Goal: Use online tool/utility: Use online tool/utility

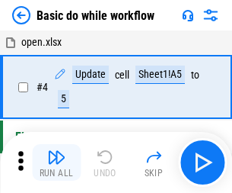
click at [56, 162] on img "button" at bounding box center [56, 157] width 18 height 18
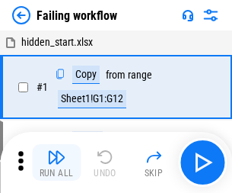
click at [56, 162] on img "button" at bounding box center [56, 157] width 18 height 18
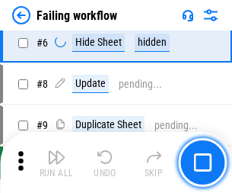
scroll to position [323, 0]
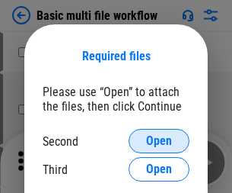
click at [159, 141] on span "Open" at bounding box center [159, 141] width 26 height 12
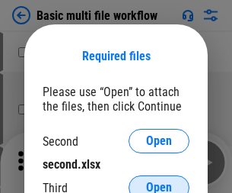
click at [159, 181] on span "Open" at bounding box center [159, 187] width 26 height 12
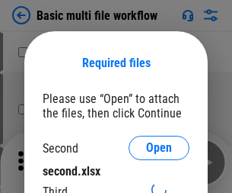
scroll to position [7, 0]
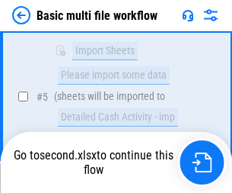
scroll to position [530, 0]
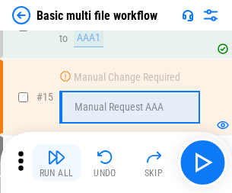
click at [56, 162] on img "button" at bounding box center [56, 157] width 18 height 18
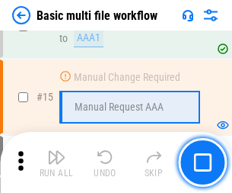
scroll to position [1014, 0]
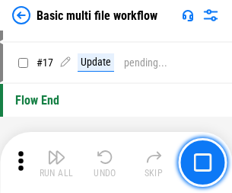
click at [56, 162] on img "button" at bounding box center [56, 157] width 18 height 18
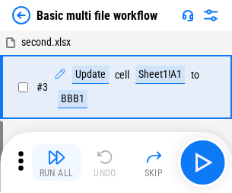
click at [56, 162] on img "button" at bounding box center [56, 157] width 18 height 18
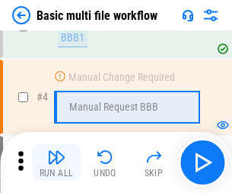
click at [56, 162] on img "button" at bounding box center [56, 157] width 18 height 18
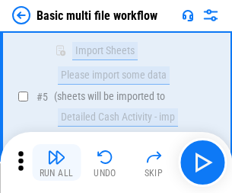
click at [56, 162] on img "button" at bounding box center [56, 157] width 18 height 18
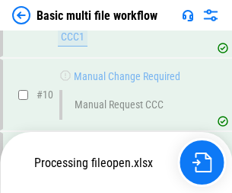
scroll to position [714, 0]
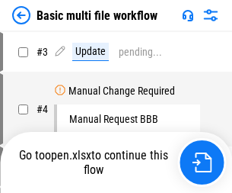
scroll to position [62, 0]
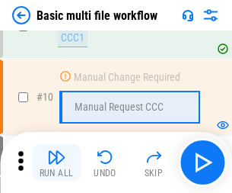
click at [56, 162] on img "button" at bounding box center [56, 157] width 18 height 18
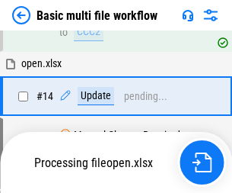
scroll to position [797, 0]
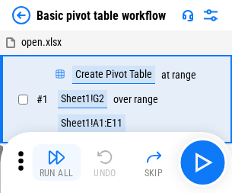
click at [56, 162] on img "button" at bounding box center [56, 157] width 18 height 18
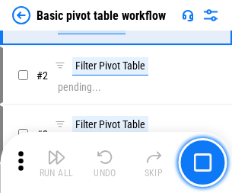
scroll to position [365, 0]
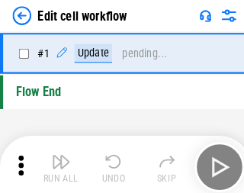
click at [56, 162] on img "button" at bounding box center [59, 157] width 18 height 18
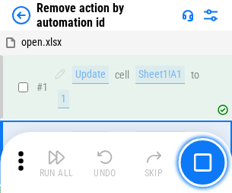
scroll to position [56, 0]
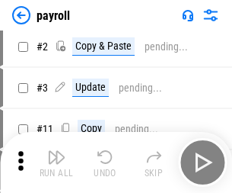
click at [56, 162] on img "button" at bounding box center [56, 157] width 18 height 18
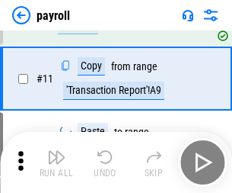
scroll to position [110, 0]
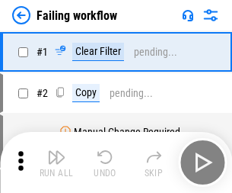
click at [56, 162] on img "button" at bounding box center [56, 157] width 18 height 18
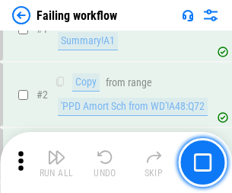
scroll to position [246, 0]
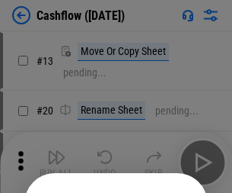
scroll to position [149, 0]
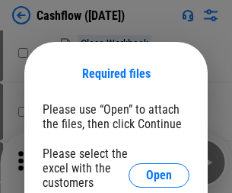
scroll to position [166, 0]
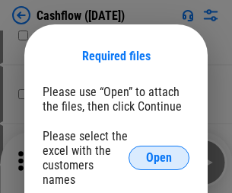
click at [159, 152] on span "Open" at bounding box center [159, 158] width 26 height 12
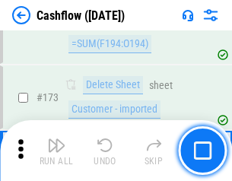
scroll to position [1613, 0]
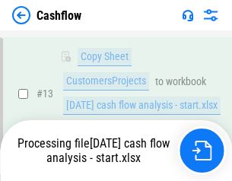
scroll to position [306, 0]
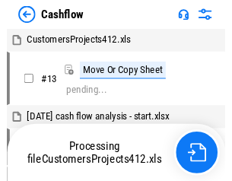
scroll to position [18, 0]
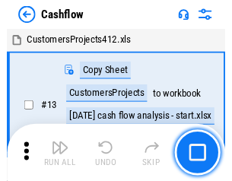
scroll to position [18, 0]
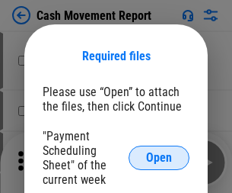
click at [159, 158] on span "Open" at bounding box center [159, 158] width 26 height 12
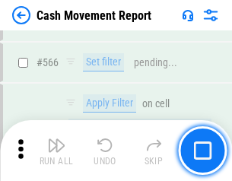
scroll to position [6985, 0]
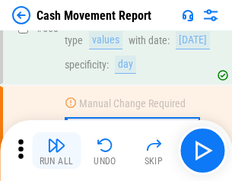
click at [56, 151] on img "button" at bounding box center [56, 145] width 18 height 18
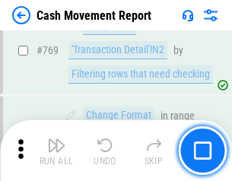
scroll to position [8469, 0]
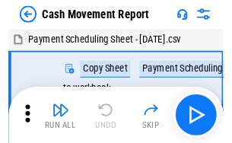
scroll to position [27, 0]
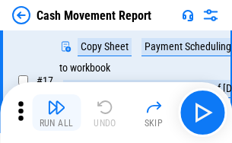
click at [56, 113] on img "button" at bounding box center [56, 107] width 18 height 18
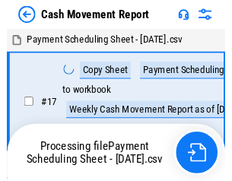
scroll to position [8, 0]
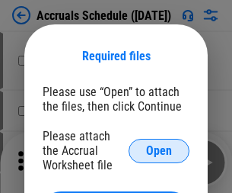
click at [159, 150] on span "Open" at bounding box center [159, 151] width 26 height 12
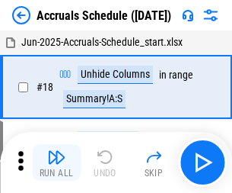
click at [56, 162] on img "button" at bounding box center [56, 157] width 18 height 18
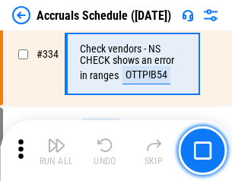
scroll to position [3152, 0]
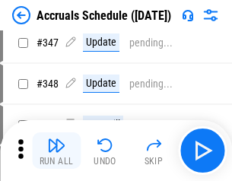
click at [56, 151] on img "button" at bounding box center [56, 145] width 18 height 18
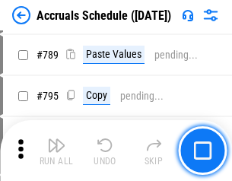
scroll to position [6402, 0]
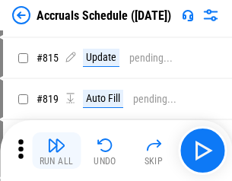
click at [56, 151] on img "button" at bounding box center [56, 145] width 18 height 18
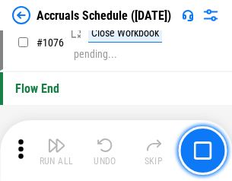
scroll to position [9128, 0]
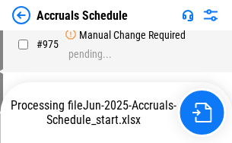
scroll to position [7537, 0]
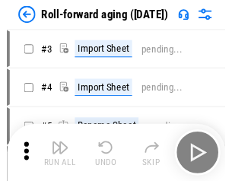
scroll to position [2, 0]
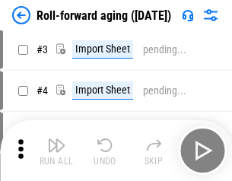
click at [56, 151] on img "button" at bounding box center [56, 145] width 18 height 18
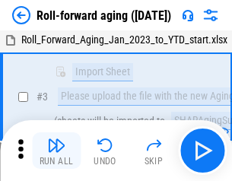
click at [56, 151] on img "button" at bounding box center [56, 145] width 18 height 18
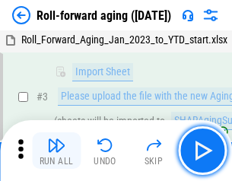
scroll to position [98, 0]
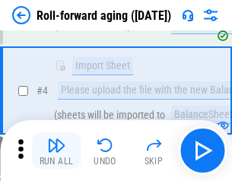
click at [56, 151] on img "button" at bounding box center [56, 145] width 18 height 18
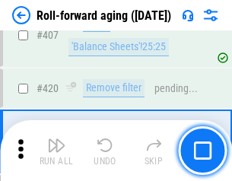
scroll to position [5285, 0]
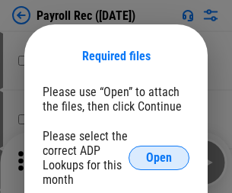
click at [159, 158] on span "Open" at bounding box center [159, 158] width 26 height 12
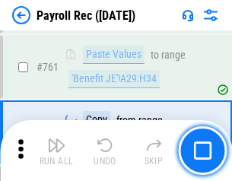
scroll to position [9379, 0]
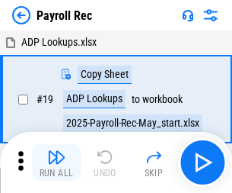
click at [56, 162] on img "button" at bounding box center [56, 157] width 18 height 18
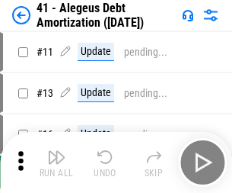
click at [56, 162] on img "button" at bounding box center [56, 157] width 18 height 18
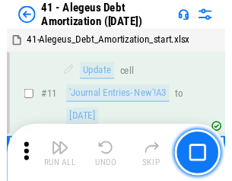
scroll to position [188, 0]
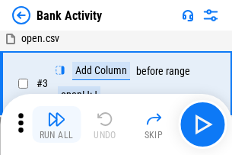
click at [56, 124] on img "button" at bounding box center [56, 119] width 18 height 18
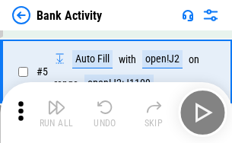
scroll to position [81, 0]
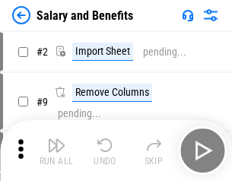
click at [56, 151] on img "button" at bounding box center [56, 145] width 18 height 18
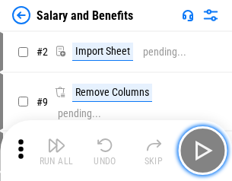
scroll to position [21, 0]
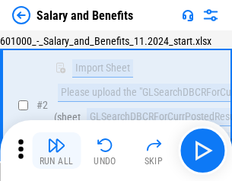
click at [56, 151] on img "button" at bounding box center [56, 145] width 18 height 18
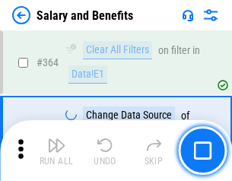
scroll to position [7177, 0]
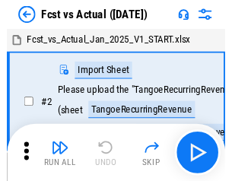
scroll to position [20, 0]
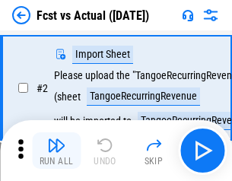
click at [56, 151] on img "button" at bounding box center [56, 145] width 18 height 18
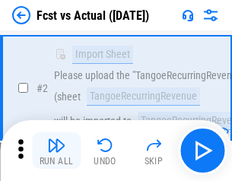
click at [56, 151] on img "button" at bounding box center [56, 145] width 18 height 18
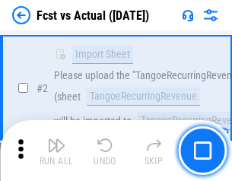
scroll to position [143, 0]
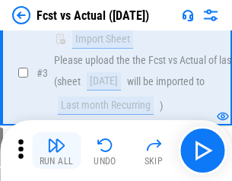
click at [56, 151] on img "button" at bounding box center [56, 145] width 18 height 18
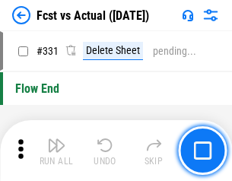
scroll to position [7295, 0]
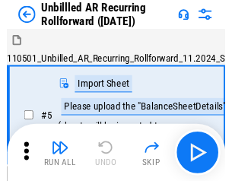
scroll to position [33, 0]
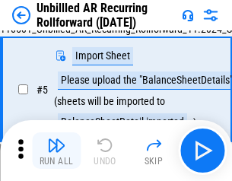
click at [56, 151] on img "button" at bounding box center [56, 145] width 18 height 18
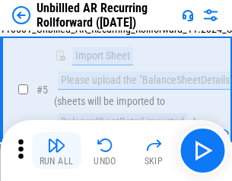
click at [56, 151] on img "button" at bounding box center [56, 145] width 18 height 18
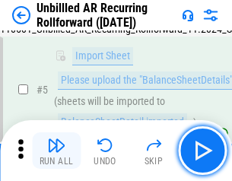
scroll to position [143, 0]
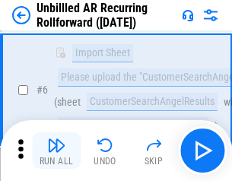
click at [56, 151] on img "button" at bounding box center [56, 145] width 18 height 18
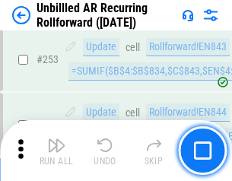
scroll to position [5177, 0]
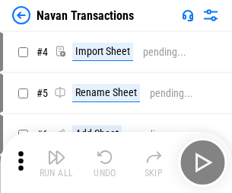
click at [56, 151] on img "button" at bounding box center [56, 157] width 18 height 18
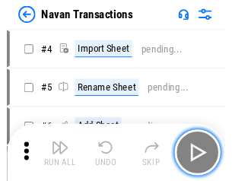
scroll to position [24, 0]
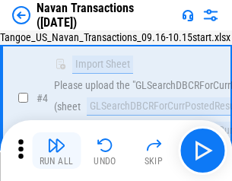
click at [56, 151] on img "button" at bounding box center [56, 145] width 18 height 18
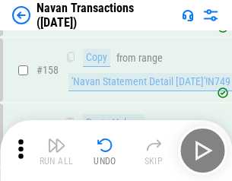
scroll to position [4941, 0]
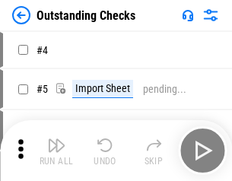
click at [56, 151] on img "button" at bounding box center [56, 145] width 18 height 18
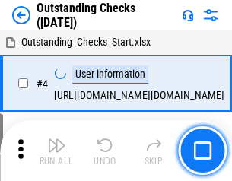
scroll to position [64, 0]
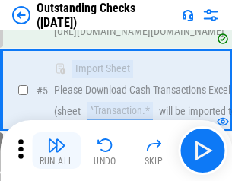
click at [56, 151] on img "button" at bounding box center [56, 145] width 18 height 18
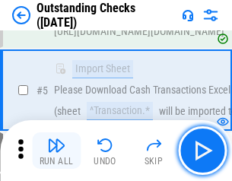
scroll to position [159, 0]
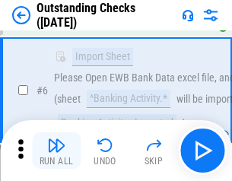
click at [56, 151] on img "button" at bounding box center [56, 145] width 18 height 18
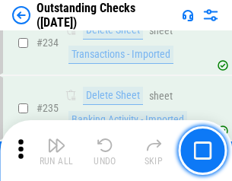
scroll to position [4628, 0]
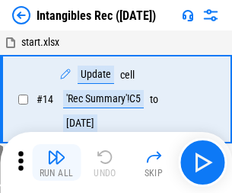
click at [56, 162] on img "button" at bounding box center [56, 157] width 18 height 18
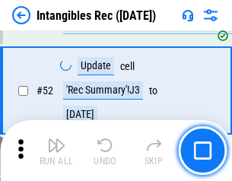
scroll to position [594, 0]
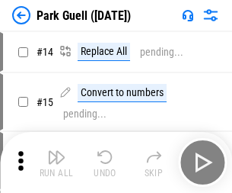
click at [56, 151] on img "button" at bounding box center [56, 157] width 18 height 18
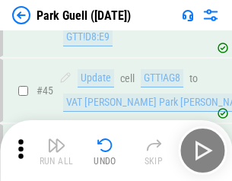
scroll to position [1906, 0]
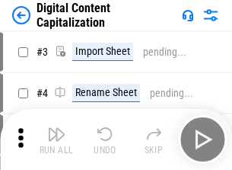
click at [56, 128] on img "button" at bounding box center [56, 134] width 18 height 18
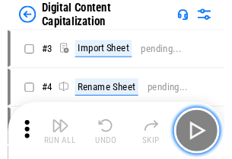
scroll to position [44, 0]
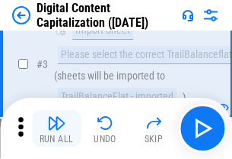
click at [56, 128] on img "button" at bounding box center [56, 123] width 18 height 18
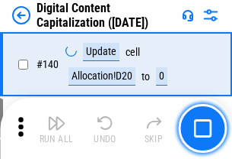
scroll to position [1616, 0]
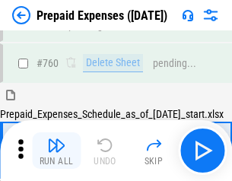
click at [56, 151] on img "button" at bounding box center [56, 145] width 18 height 18
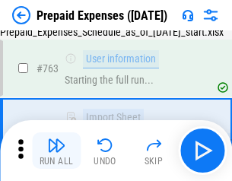
click at [56, 151] on img "button" at bounding box center [56, 145] width 18 height 18
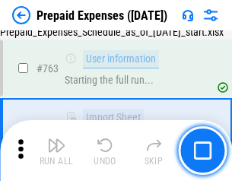
scroll to position [4314, 0]
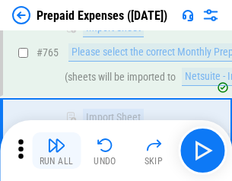
click at [56, 151] on img "button" at bounding box center [56, 145] width 18 height 18
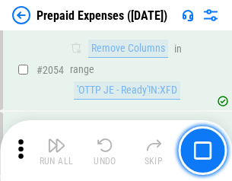
scroll to position [15931, 0]
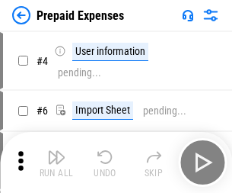
click at [56, 162] on img "button" at bounding box center [56, 157] width 18 height 18
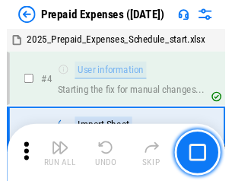
scroll to position [67, 0]
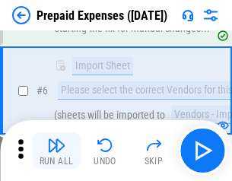
click at [56, 151] on img "button" at bounding box center [56, 145] width 18 height 18
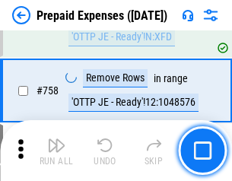
scroll to position [5430, 0]
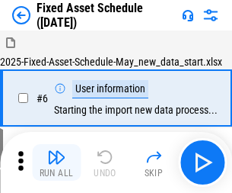
click at [56, 162] on img "button" at bounding box center [56, 157] width 18 height 18
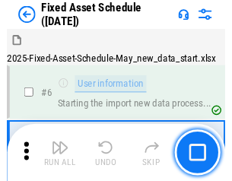
scroll to position [82, 0]
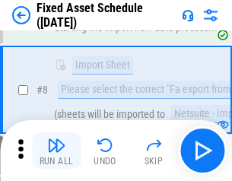
click at [56, 151] on img "button" at bounding box center [56, 145] width 18 height 18
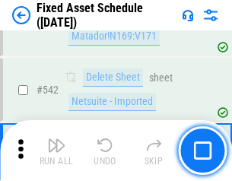
scroll to position [5433, 0]
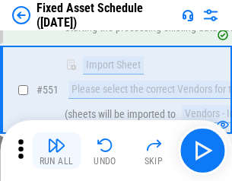
click at [56, 151] on img "button" at bounding box center [56, 145] width 18 height 18
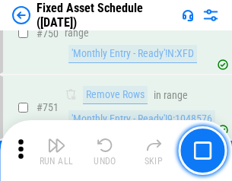
scroll to position [7430, 0]
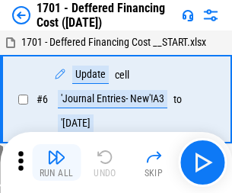
click at [56, 162] on img "button" at bounding box center [56, 157] width 18 height 18
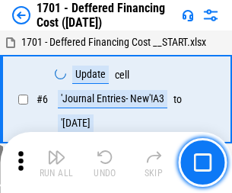
scroll to position [183, 0]
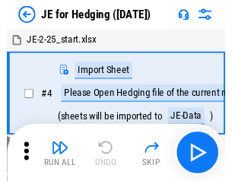
scroll to position [2, 0]
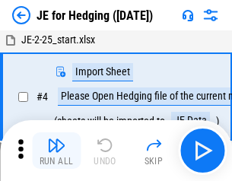
click at [56, 151] on img "button" at bounding box center [56, 145] width 18 height 18
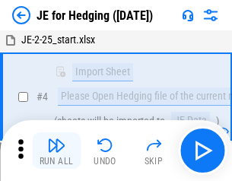
click at [56, 151] on img "button" at bounding box center [56, 145] width 18 height 18
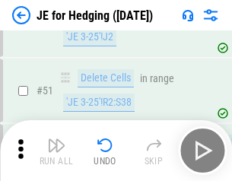
scroll to position [987, 0]
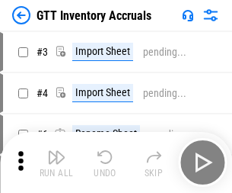
click at [56, 151] on img "button" at bounding box center [56, 157] width 18 height 18
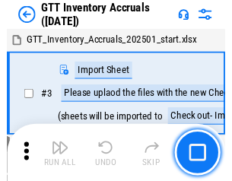
scroll to position [2, 0]
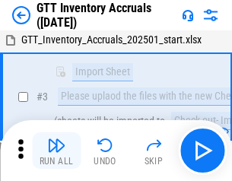
click at [56, 151] on img "button" at bounding box center [56, 145] width 18 height 18
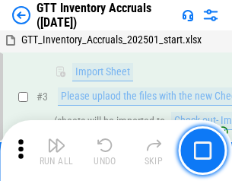
scroll to position [98, 0]
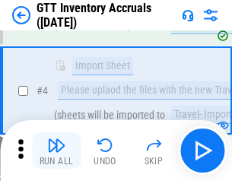
click at [56, 151] on img "button" at bounding box center [56, 145] width 18 height 18
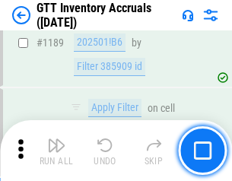
scroll to position [12445, 0]
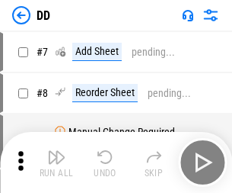
click at [56, 162] on img "button" at bounding box center [56, 157] width 18 height 18
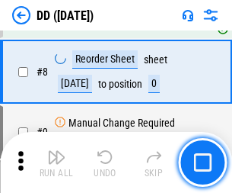
scroll to position [147, 0]
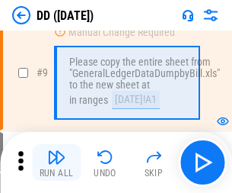
click at [56, 162] on img "button" at bounding box center [56, 157] width 18 height 18
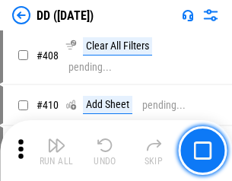
scroll to position [6819, 0]
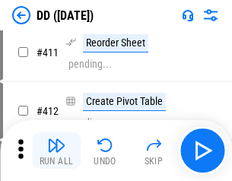
click at [56, 151] on img "button" at bounding box center [56, 145] width 18 height 18
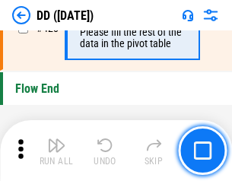
scroll to position [7294, 0]
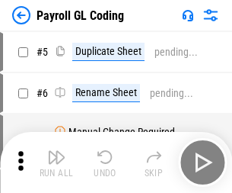
click at [56, 162] on img "button" at bounding box center [56, 157] width 18 height 18
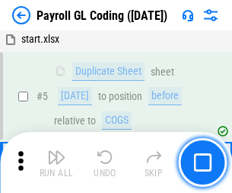
scroll to position [183, 0]
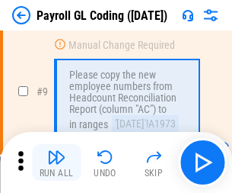
click at [56, 162] on img "button" at bounding box center [56, 157] width 18 height 18
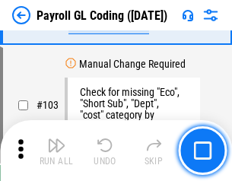
scroll to position [3576, 0]
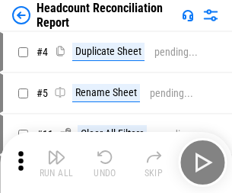
click at [56, 162] on img "button" at bounding box center [56, 157] width 18 height 18
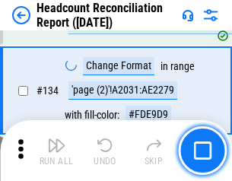
scroll to position [1832, 0]
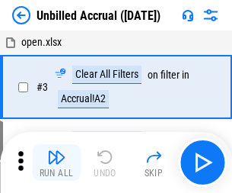
click at [56, 162] on img "button" at bounding box center [56, 157] width 18 height 18
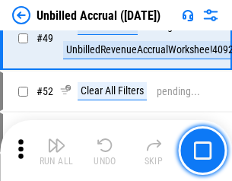
scroll to position [1382, 0]
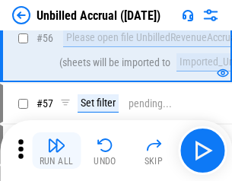
click at [56, 151] on img "button" at bounding box center [56, 145] width 18 height 18
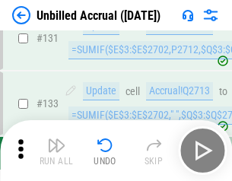
scroll to position [4539, 0]
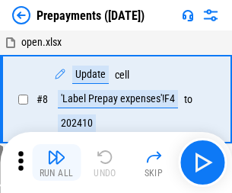
click at [56, 162] on img "button" at bounding box center [56, 157] width 18 height 18
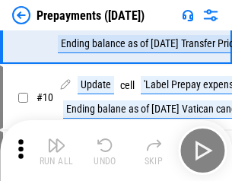
scroll to position [95, 0]
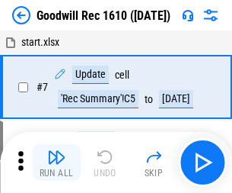
click at [56, 162] on img "button" at bounding box center [56, 157] width 18 height 18
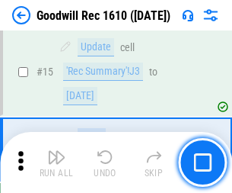
scroll to position [261, 0]
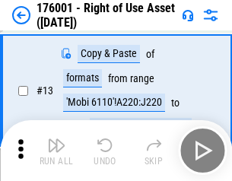
scroll to position [98, 0]
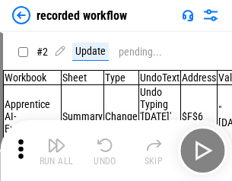
click at [56, 151] on img "button" at bounding box center [56, 145] width 18 height 18
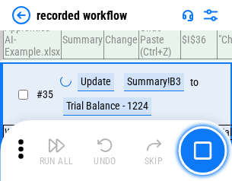
scroll to position [4764, 0]
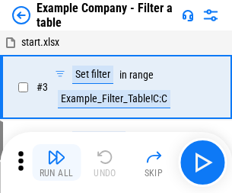
click at [56, 162] on img "button" at bounding box center [56, 157] width 18 height 18
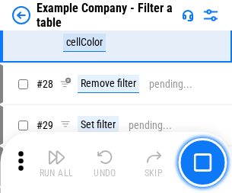
scroll to position [1395, 0]
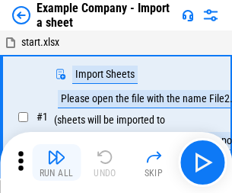
click at [56, 151] on img "button" at bounding box center [56, 157] width 18 height 18
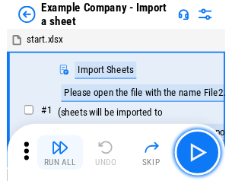
scroll to position [24, 0]
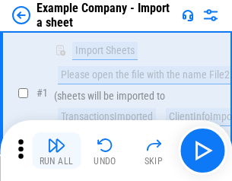
click at [56, 151] on img "button" at bounding box center [56, 145] width 18 height 18
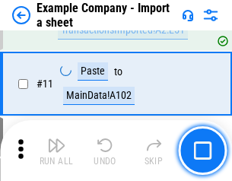
scroll to position [337, 0]
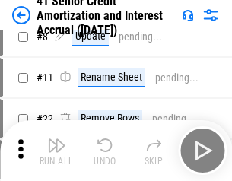
click at [56, 151] on img "button" at bounding box center [56, 145] width 18 height 18
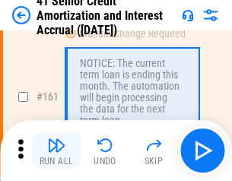
click at [56, 151] on img "button" at bounding box center [56, 145] width 18 height 18
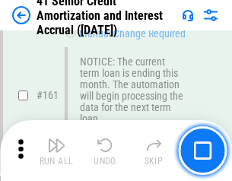
scroll to position [1630, 0]
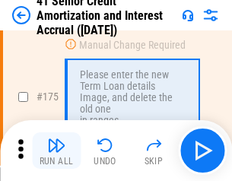
click at [56, 151] on img "button" at bounding box center [56, 145] width 18 height 18
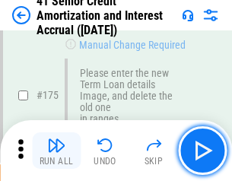
scroll to position [1785, 0]
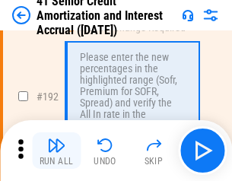
click at [56, 151] on img "button" at bounding box center [56, 145] width 18 height 18
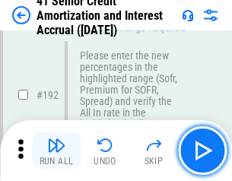
scroll to position [1945, 0]
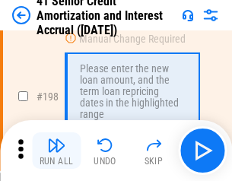
click at [56, 151] on img "button" at bounding box center [56, 145] width 18 height 18
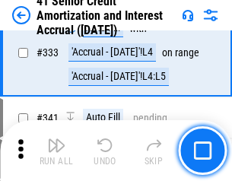
scroll to position [3893, 0]
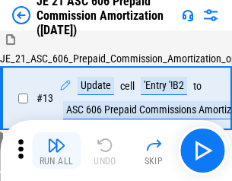
click at [56, 151] on img "button" at bounding box center [56, 145] width 18 height 18
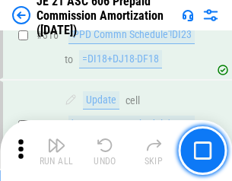
scroll to position [2845, 0]
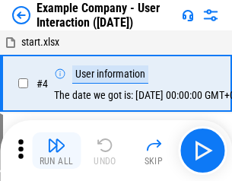
click at [56, 151] on img "button" at bounding box center [56, 145] width 18 height 18
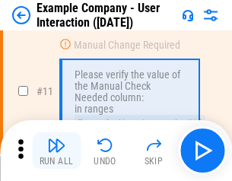
click at [56, 151] on img "button" at bounding box center [56, 145] width 18 height 18
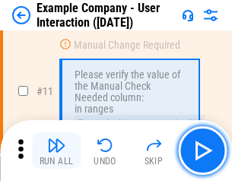
scroll to position [330, 0]
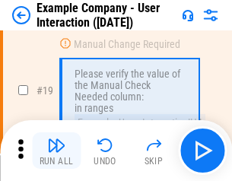
click at [56, 151] on img "button" at bounding box center [56, 145] width 18 height 18
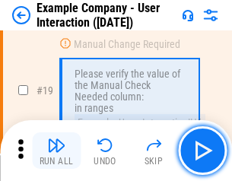
click at [56, 151] on img "button" at bounding box center [56, 145] width 18 height 18
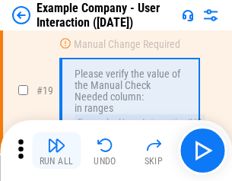
click at [56, 151] on img "button" at bounding box center [56, 145] width 18 height 18
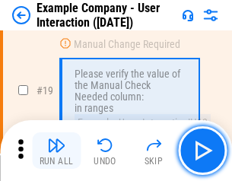
click at [56, 151] on img "button" at bounding box center [56, 145] width 18 height 18
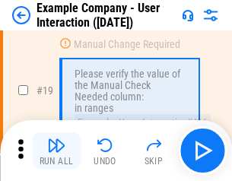
click at [56, 151] on img "button" at bounding box center [56, 145] width 18 height 18
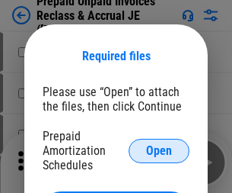
click at [159, 150] on span "Open" at bounding box center [159, 151] width 26 height 12
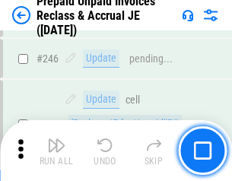
scroll to position [2058, 0]
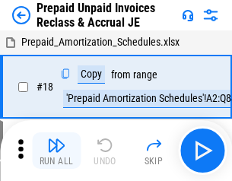
click at [56, 151] on img "button" at bounding box center [56, 145] width 18 height 18
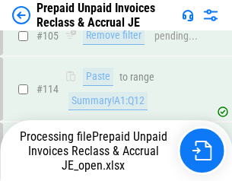
scroll to position [1248, 0]
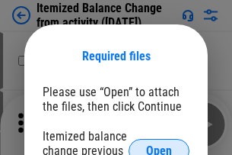
click at [159, 145] on span "Open" at bounding box center [159, 151] width 26 height 12
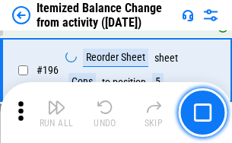
scroll to position [2933, 0]
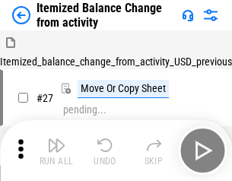
scroll to position [24, 0]
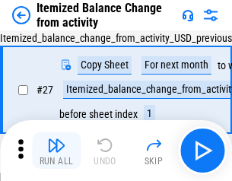
click at [56, 151] on img "button" at bounding box center [56, 145] width 18 height 18
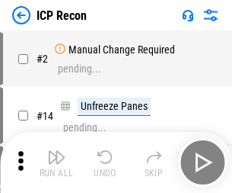
scroll to position [7, 0]
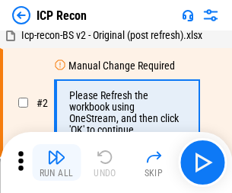
click at [56, 162] on img "button" at bounding box center [56, 157] width 18 height 18
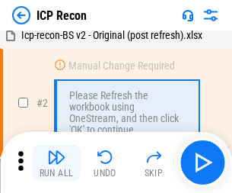
click at [56, 162] on img "button" at bounding box center [56, 157] width 18 height 18
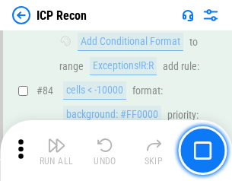
scroll to position [1494, 0]
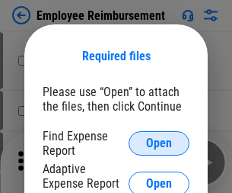
click at [159, 143] on span "Open" at bounding box center [159, 143] width 26 height 12
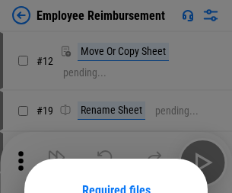
scroll to position [134, 0]
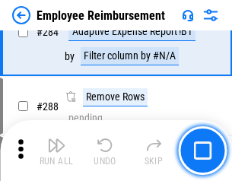
scroll to position [4142, 0]
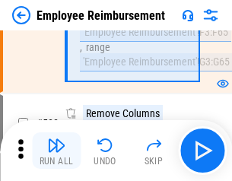
click at [56, 151] on img "button" at bounding box center [56, 145] width 18 height 18
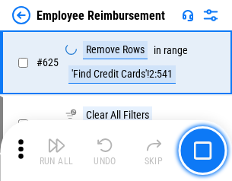
scroll to position [9125, 0]
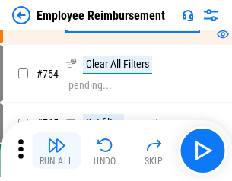
click at [56, 151] on img "button" at bounding box center [56, 145] width 18 height 18
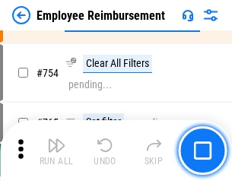
click at [56, 151] on img "button" at bounding box center [56, 145] width 18 height 18
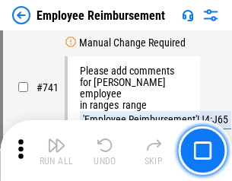
scroll to position [10692, 0]
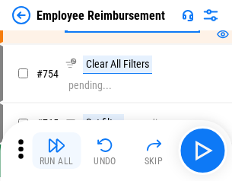
click at [56, 151] on img "button" at bounding box center [56, 145] width 18 height 18
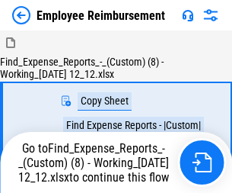
scroll to position [52, 0]
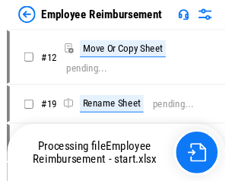
scroll to position [52, 0]
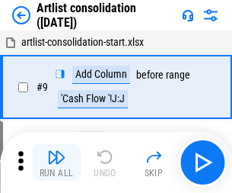
click at [56, 162] on img "button" at bounding box center [56, 157] width 18 height 18
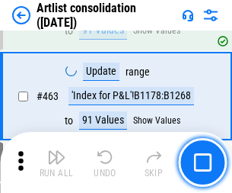
scroll to position [6673, 0]
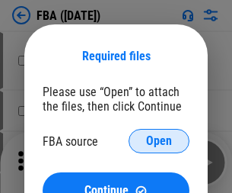
click at [159, 141] on span "Open" at bounding box center [159, 141] width 26 height 12
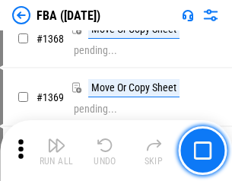
scroll to position [16367, 0]
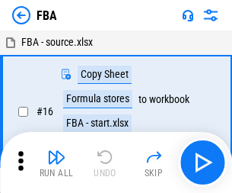
scroll to position [15, 0]
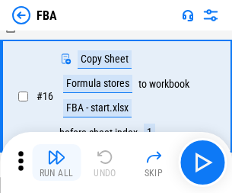
click at [56, 162] on img "button" at bounding box center [56, 157] width 18 height 18
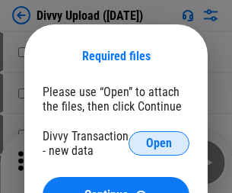
click at [159, 143] on span "Open" at bounding box center [159, 143] width 26 height 12
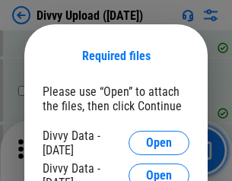
scroll to position [1578, 0]
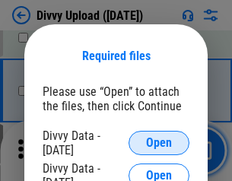
click at [159, 143] on span "Open" at bounding box center [159, 143] width 26 height 12
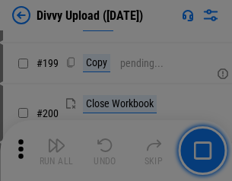
scroll to position [2216, 0]
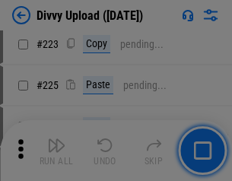
scroll to position [3041, 0]
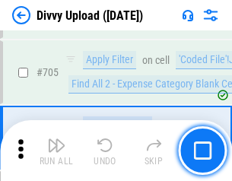
scroll to position [10426, 0]
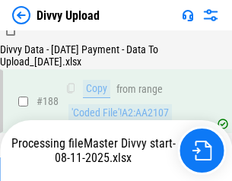
scroll to position [1794, 0]
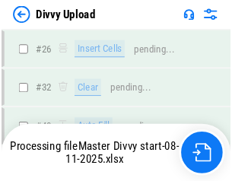
scroll to position [1578, 0]
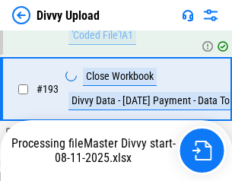
scroll to position [2130, 0]
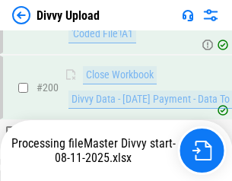
scroll to position [2466, 0]
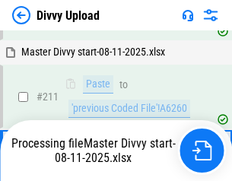
scroll to position [2880, 0]
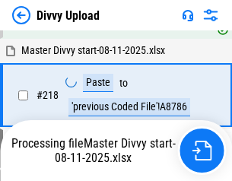
scroll to position [3386, 0]
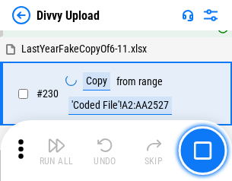
scroll to position [3782, 0]
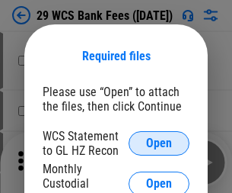
click at [159, 143] on span "Open" at bounding box center [159, 143] width 26 height 12
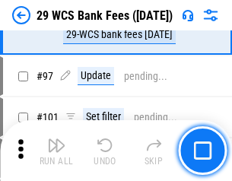
scroll to position [1485, 0]
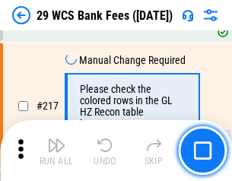
click at [56, 151] on img "button" at bounding box center [56, 145] width 18 height 18
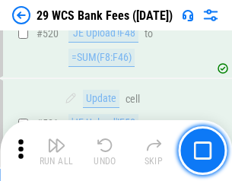
scroll to position [7865, 0]
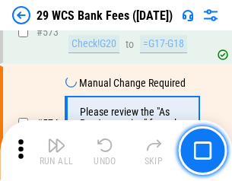
click at [56, 151] on img "button" at bounding box center [56, 145] width 18 height 18
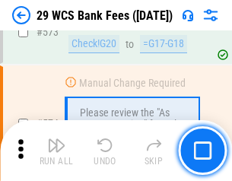
scroll to position [8440, 0]
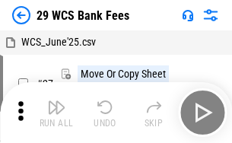
scroll to position [27, 0]
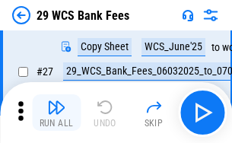
click at [56, 113] on img "button" at bounding box center [56, 107] width 18 height 18
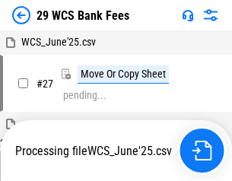
scroll to position [8, 0]
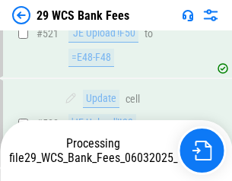
scroll to position [8165, 0]
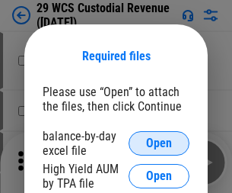
click at [159, 143] on span "Open" at bounding box center [159, 143] width 26 height 12
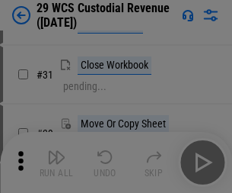
scroll to position [327, 0]
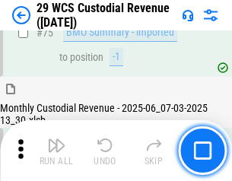
scroll to position [1592, 0]
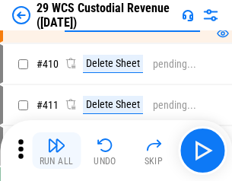
click at [56, 151] on img "button" at bounding box center [56, 145] width 18 height 18
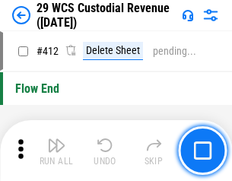
scroll to position [7278, 0]
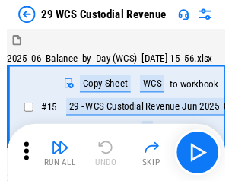
scroll to position [37, 0]
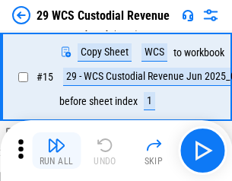
click at [56, 151] on img "button" at bounding box center [56, 145] width 18 height 18
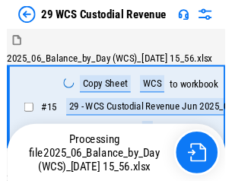
scroll to position [37, 0]
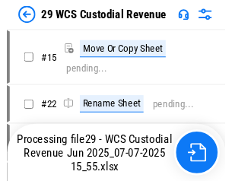
scroll to position [28, 0]
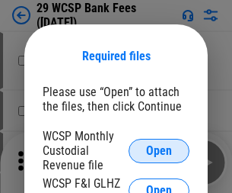
click at [159, 150] on span "Open" at bounding box center [159, 151] width 26 height 12
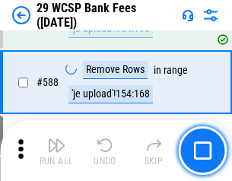
scroll to position [5999, 0]
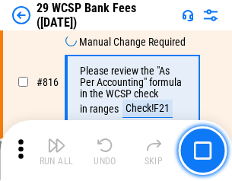
click at [56, 151] on img "button" at bounding box center [56, 145] width 18 height 18
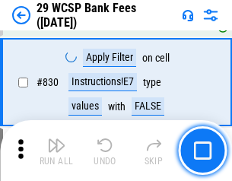
scroll to position [9670, 0]
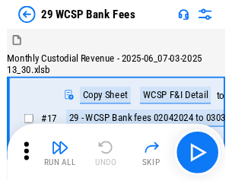
scroll to position [37, 0]
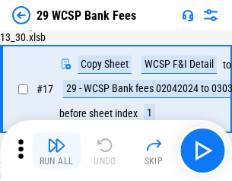
click at [56, 151] on img "button" at bounding box center [56, 145] width 18 height 18
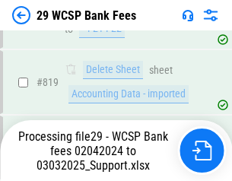
scroll to position [9371, 0]
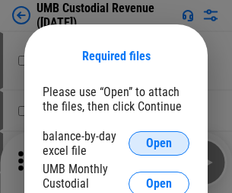
click at [159, 143] on span "Open" at bounding box center [159, 143] width 26 height 12
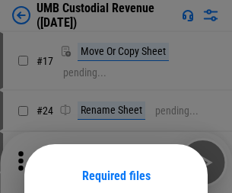
scroll to position [120, 0]
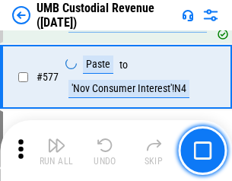
scroll to position [7108, 0]
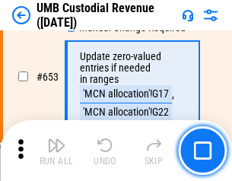
click at [56, 151] on img "button" at bounding box center [56, 145] width 18 height 18
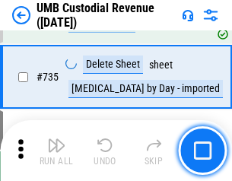
scroll to position [9319, 0]
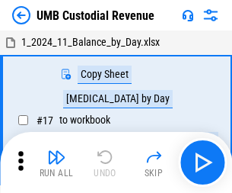
scroll to position [11, 0]
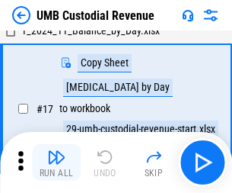
click at [56, 162] on img "button" at bounding box center [56, 157] width 18 height 18
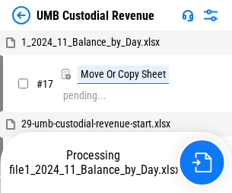
scroll to position [11, 0]
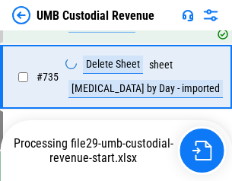
scroll to position [9284, 0]
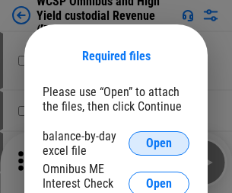
click at [159, 143] on span "Open" at bounding box center [159, 143] width 26 height 12
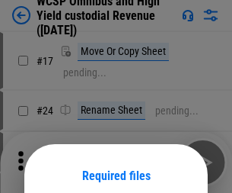
scroll to position [120, 0]
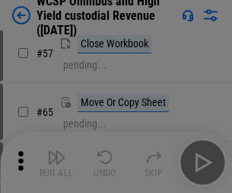
scroll to position [665, 0]
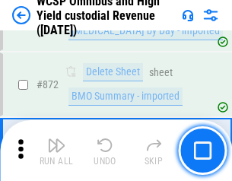
scroll to position [12898, 0]
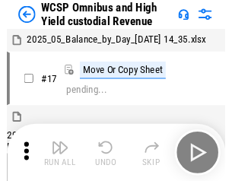
scroll to position [8, 0]
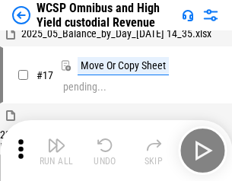
click at [56, 151] on img "button" at bounding box center [56, 145] width 18 height 18
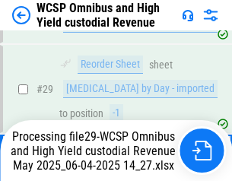
scroll to position [317, 0]
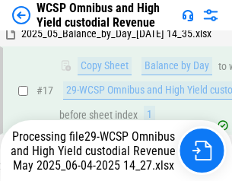
scroll to position [317, 0]
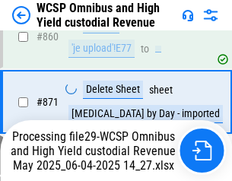
scroll to position [12863, 0]
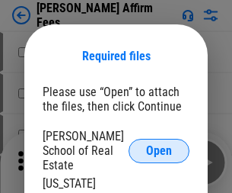
click at [159, 145] on span "Open" at bounding box center [159, 151] width 26 height 12
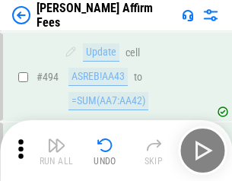
scroll to position [4144, 0]
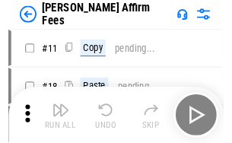
scroll to position [15, 0]
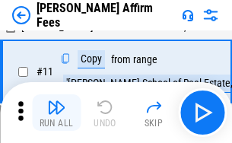
click at [56, 113] on img "button" at bounding box center [56, 107] width 18 height 18
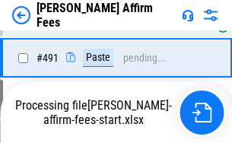
scroll to position [4085, 0]
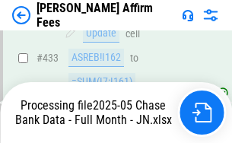
scroll to position [3997, 0]
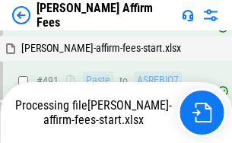
scroll to position [4163, 0]
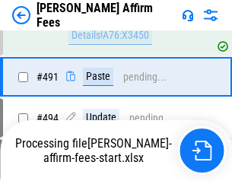
scroll to position [4066, 0]
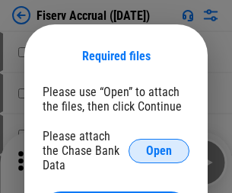
click at [159, 145] on span "Open" at bounding box center [159, 151] width 26 height 12
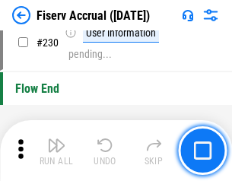
scroll to position [4829, 0]
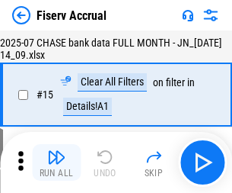
click at [56, 162] on img "button" at bounding box center [56, 157] width 18 height 18
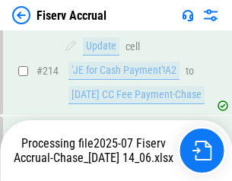
scroll to position [4625, 0]
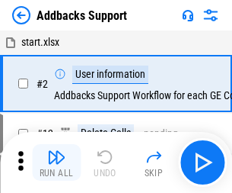
click at [56, 151] on img "button" at bounding box center [56, 157] width 18 height 18
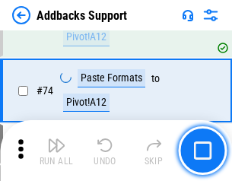
scroll to position [1110, 0]
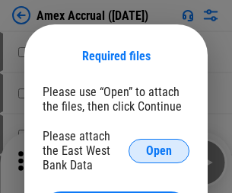
click at [159, 150] on span "Open" at bounding box center [159, 151] width 26 height 12
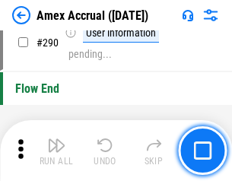
scroll to position [4746, 0]
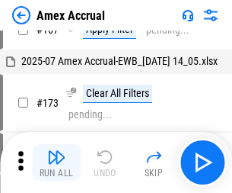
click at [56, 162] on img "button" at bounding box center [56, 157] width 18 height 18
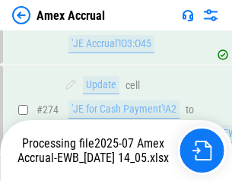
scroll to position [4443, 0]
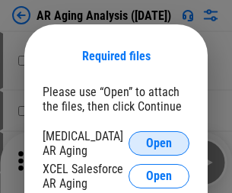
click at [159, 141] on span "Open" at bounding box center [159, 143] width 26 height 12
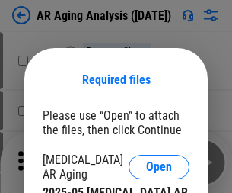
scroll to position [24, 0]
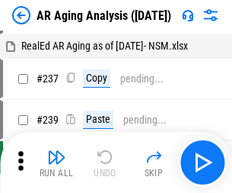
scroll to position [15, 0]
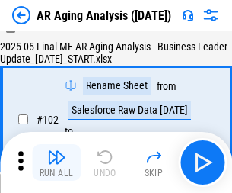
click at [56, 162] on img "button" at bounding box center [56, 157] width 18 height 18
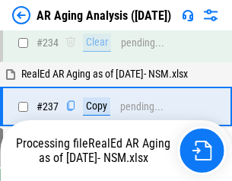
scroll to position [2362, 0]
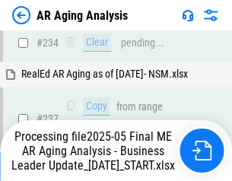
scroll to position [2345, 0]
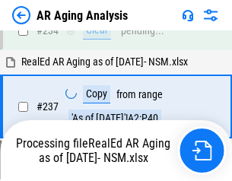
scroll to position [2408, 0]
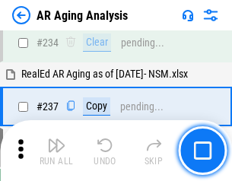
scroll to position [2345, 0]
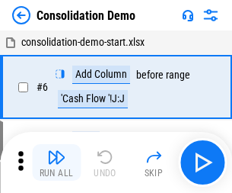
click at [56, 162] on img "button" at bounding box center [56, 157] width 18 height 18
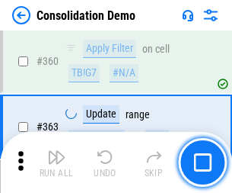
scroll to position [5108, 0]
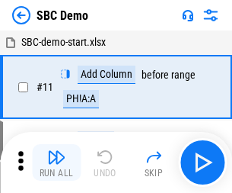
click at [56, 162] on img "button" at bounding box center [56, 157] width 18 height 18
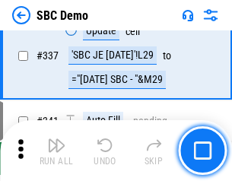
scroll to position [4009, 0]
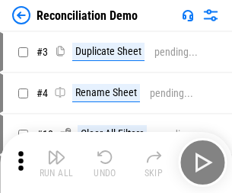
click at [56, 162] on img "button" at bounding box center [56, 157] width 18 height 18
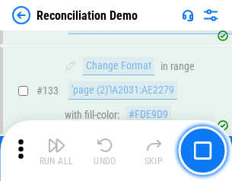
scroll to position [1810, 0]
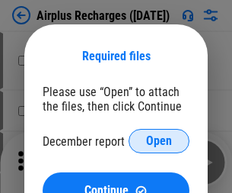
click at [159, 141] on span "Open" at bounding box center [159, 141] width 26 height 12
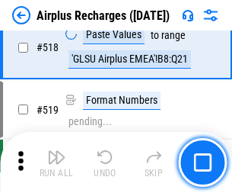
scroll to position [6558, 0]
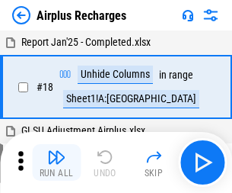
click at [56, 162] on img "button" at bounding box center [56, 157] width 18 height 18
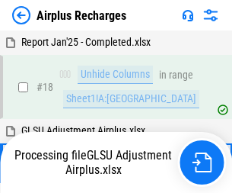
scroll to position [67, 0]
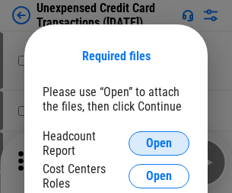
click at [159, 143] on span "Open" at bounding box center [159, 143] width 26 height 12
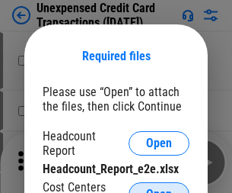
click at [159, 188] on span "Open" at bounding box center [159, 194] width 26 height 12
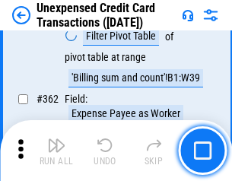
scroll to position [3919, 0]
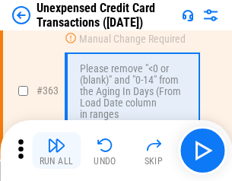
click at [56, 151] on img "button" at bounding box center [56, 145] width 18 height 18
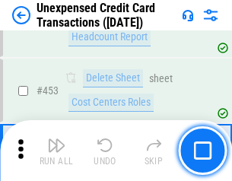
scroll to position [5198, 0]
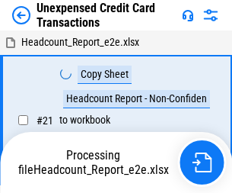
scroll to position [24, 0]
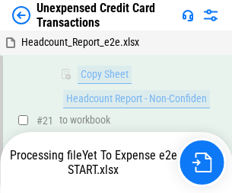
scroll to position [325, 0]
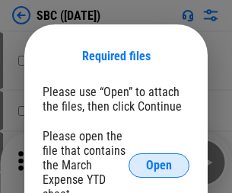
click at [159, 165] on span "Open" at bounding box center [159, 165] width 26 height 12
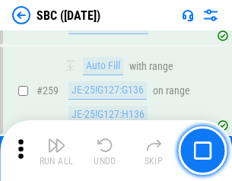
scroll to position [2978, 0]
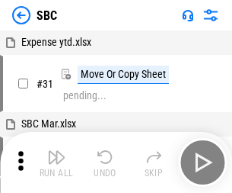
scroll to position [15, 0]
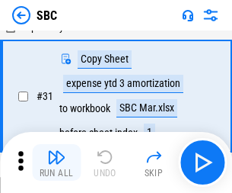
click at [56, 162] on img "button" at bounding box center [56, 157] width 18 height 18
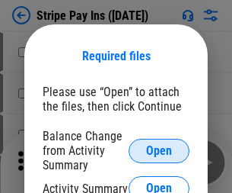
click at [159, 150] on span "Open" at bounding box center [159, 151] width 26 height 12
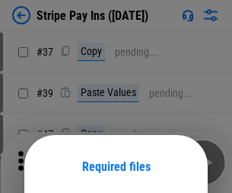
scroll to position [110, 0]
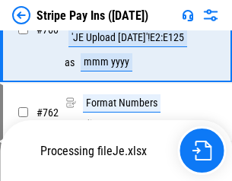
scroll to position [8025, 0]
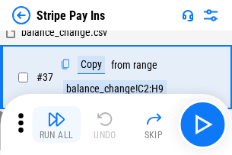
click at [56, 124] on img "button" at bounding box center [56, 119] width 18 height 18
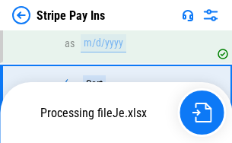
scroll to position [7992, 0]
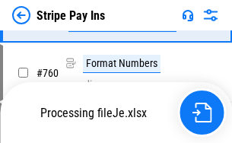
scroll to position [7992, 0]
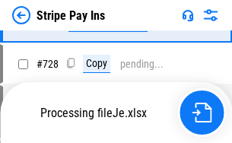
scroll to position [7992, 0]
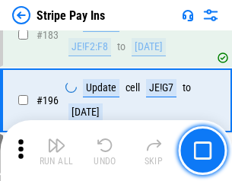
scroll to position [2063, 0]
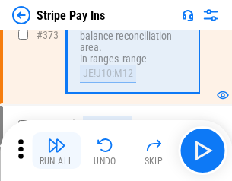
click at [56, 151] on img "button" at bounding box center [56, 145] width 18 height 18
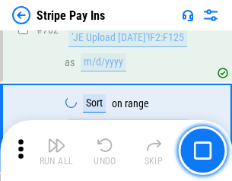
scroll to position [7973, 0]
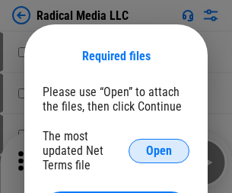
click at [159, 150] on span "Open" at bounding box center [159, 151] width 26 height 12
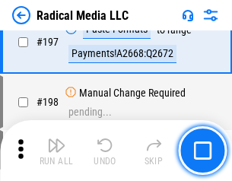
scroll to position [3525, 0]
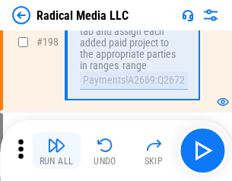
click at [56, 151] on img "button" at bounding box center [56, 145] width 18 height 18
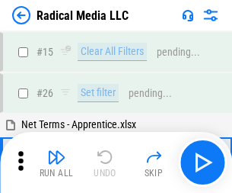
scroll to position [85, 0]
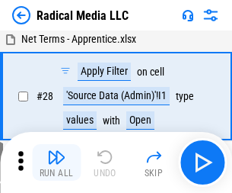
click at [56, 162] on img "button" at bounding box center [56, 157] width 18 height 18
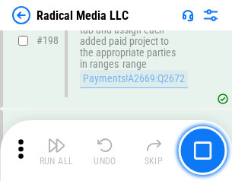
scroll to position [3821, 0]
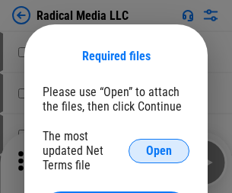
click at [159, 150] on span "Open" at bounding box center [159, 151] width 26 height 12
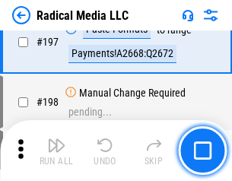
scroll to position [3525, 0]
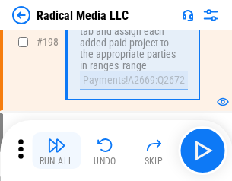
click at [56, 151] on img "button" at bounding box center [56, 145] width 18 height 18
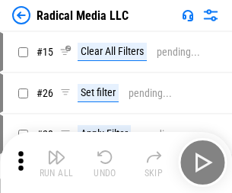
scroll to position [85, 0]
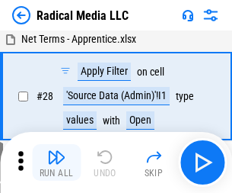
click at [56, 162] on img "button" at bounding box center [56, 157] width 18 height 18
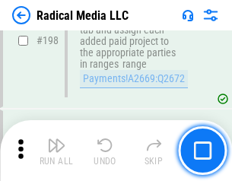
scroll to position [3821, 0]
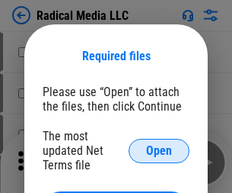
click at [159, 150] on span "Open" at bounding box center [159, 151] width 26 height 12
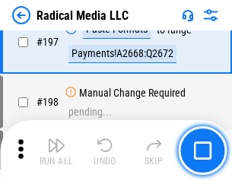
scroll to position [3525, 0]
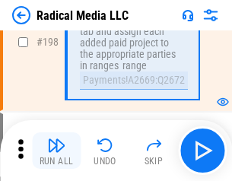
click at [56, 151] on img "button" at bounding box center [56, 145] width 18 height 18
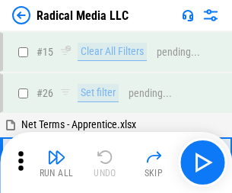
scroll to position [85, 0]
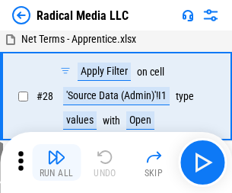
click at [56, 162] on img "button" at bounding box center [56, 157] width 18 height 18
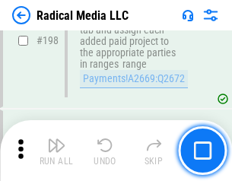
scroll to position [3821, 0]
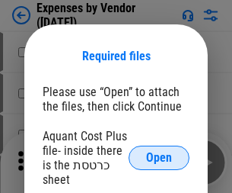
click at [159, 158] on span "Open" at bounding box center [159, 158] width 26 height 12
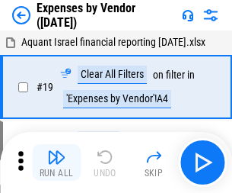
click at [56, 162] on img "button" at bounding box center [56, 157] width 18 height 18
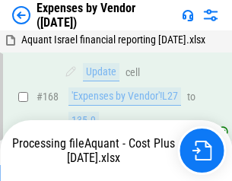
scroll to position [1123, 0]
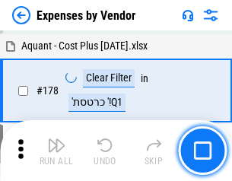
scroll to position [1189, 0]
